Goal: Task Accomplishment & Management: Manage account settings

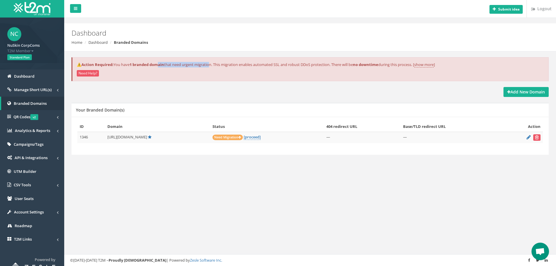
drag, startPoint x: 161, startPoint y: 66, endPoint x: 211, endPoint y: 63, distance: 49.7
click at [211, 63] on p "⚠️Action Required: You have 1 branded domain that need urgent migration. This m…" at bounding box center [310, 65] width 467 height 6
drag, startPoint x: 227, startPoint y: 63, endPoint x: 283, endPoint y: 63, distance: 56.0
click at [282, 63] on p "⚠️Action Required: You have 1 branded domain that need urgent migration. This m…" at bounding box center [310, 65] width 467 height 6
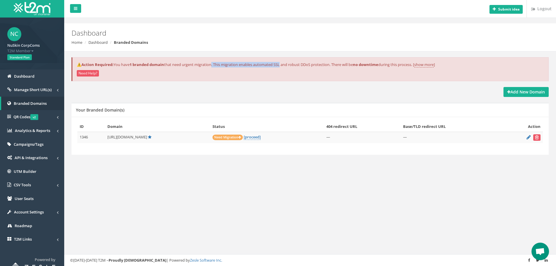
click at [283, 63] on p "⚠️Action Required: You have 1 branded domain that need urgent migration. This m…" at bounding box center [310, 65] width 467 height 6
drag, startPoint x: 216, startPoint y: 65, endPoint x: 377, endPoint y: 71, distance: 160.9
click at [377, 71] on div "⚠️Action Required: You have 1 branded domain that need urgent migration. This m…" at bounding box center [309, 69] width 477 height 24
click at [248, 138] on link "[proceed]" at bounding box center [252, 137] width 17 height 6
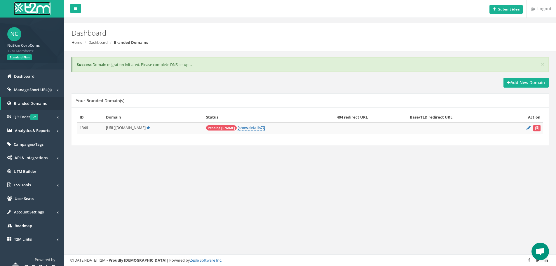
click at [34, 9] on img at bounding box center [32, 8] width 37 height 13
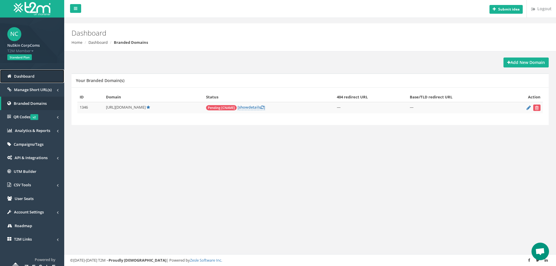
click at [29, 74] on span "Dashboard" at bounding box center [24, 76] width 20 height 5
